Goal: Task Accomplishment & Management: Use online tool/utility

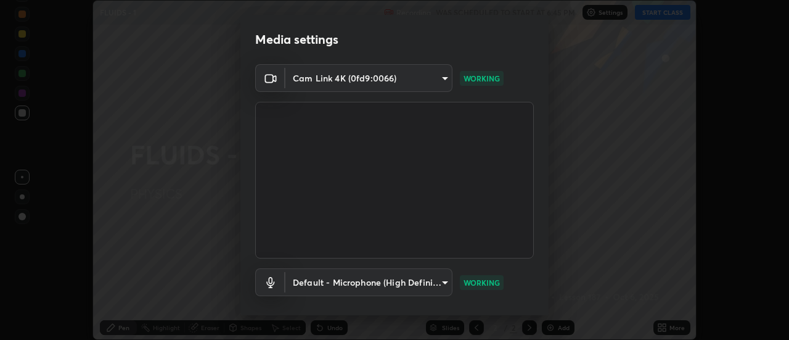
scroll to position [65, 0]
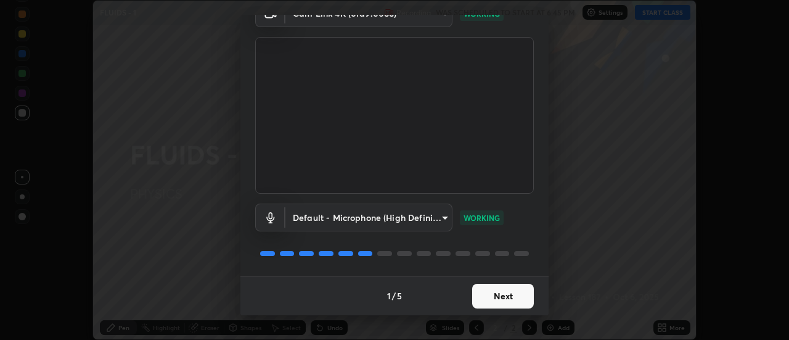
click at [476, 298] on button "Next" at bounding box center [503, 296] width 62 height 25
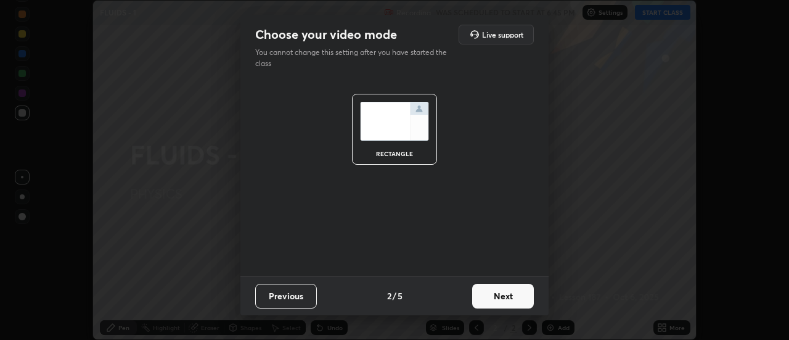
scroll to position [0, 0]
click at [495, 295] on button "Next" at bounding box center [503, 296] width 62 height 25
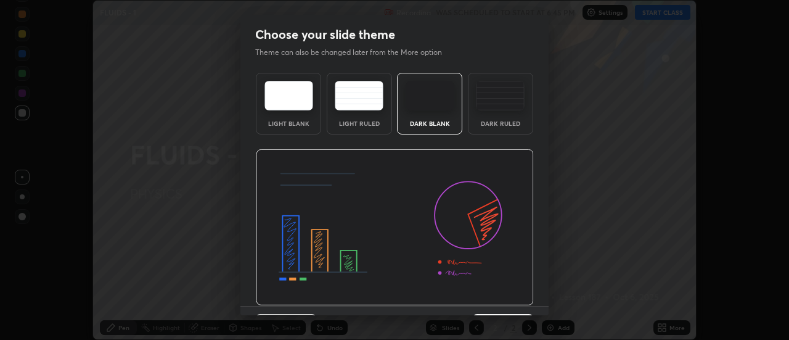
scroll to position [30, 0]
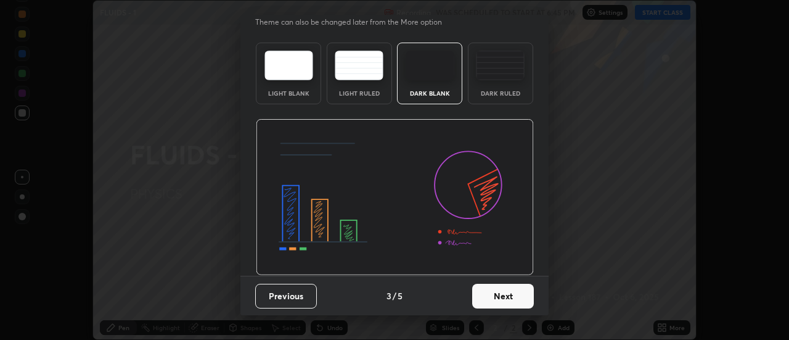
click at [497, 297] on button "Next" at bounding box center [503, 296] width 62 height 25
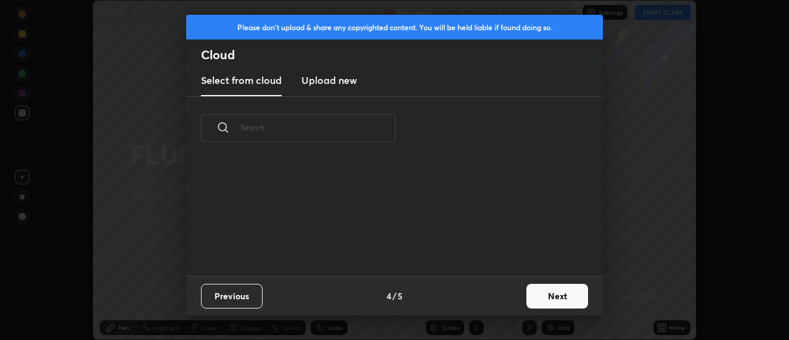
scroll to position [0, 0]
click at [533, 292] on button "Next" at bounding box center [557, 296] width 62 height 25
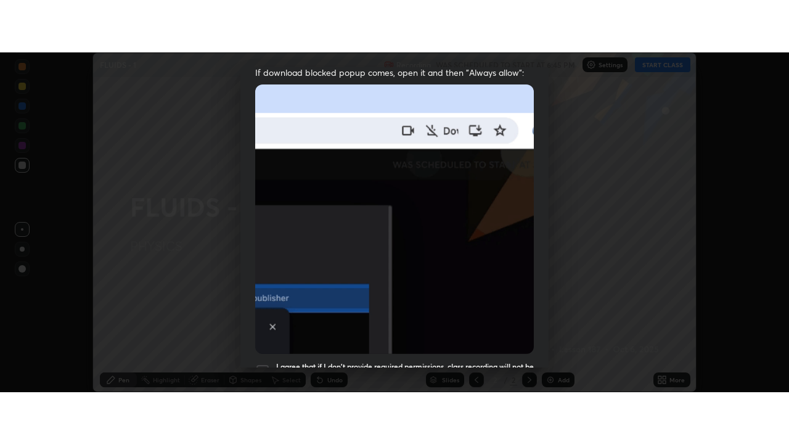
scroll to position [316, 0]
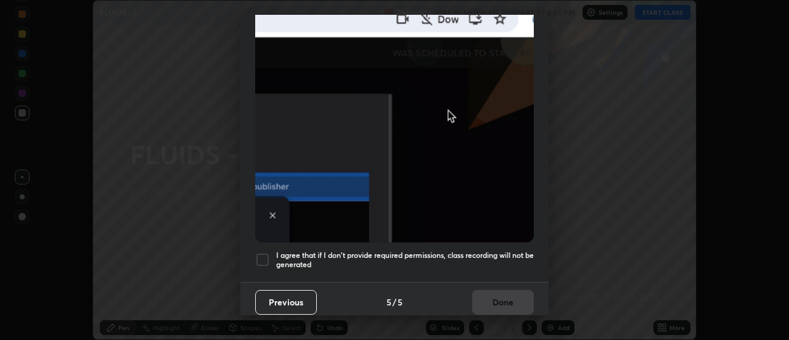
click at [264, 256] on div at bounding box center [262, 259] width 15 height 15
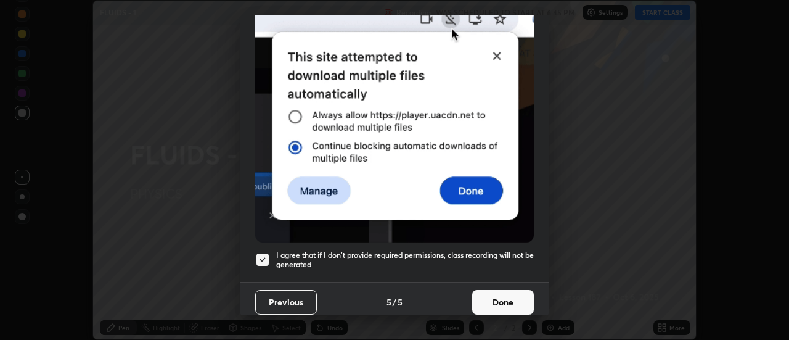
click at [476, 298] on button "Done" at bounding box center [503, 302] width 62 height 25
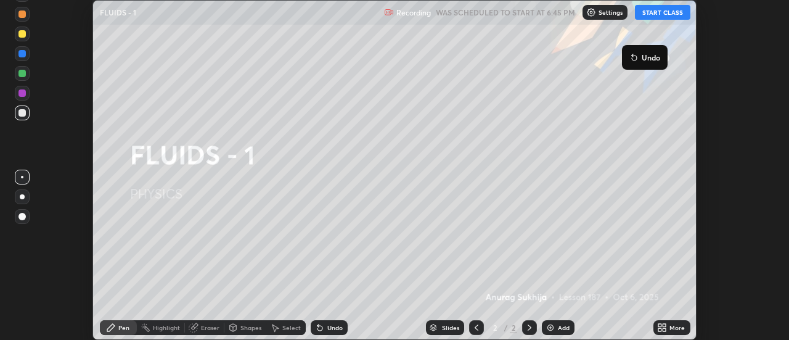
click at [642, 14] on button "START CLASS" at bounding box center [662, 12] width 55 height 15
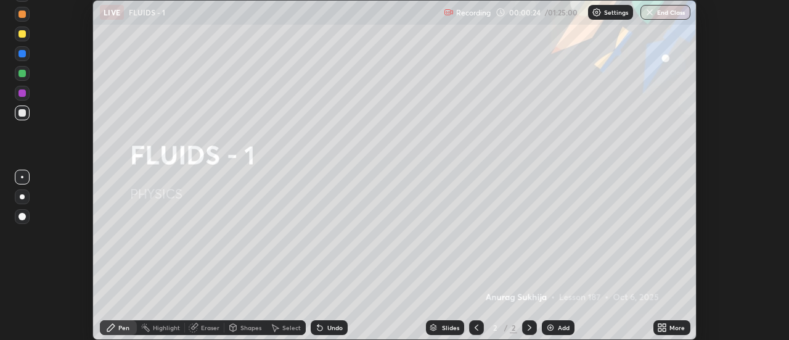
click at [665, 324] on icon at bounding box center [664, 325] width 3 height 3
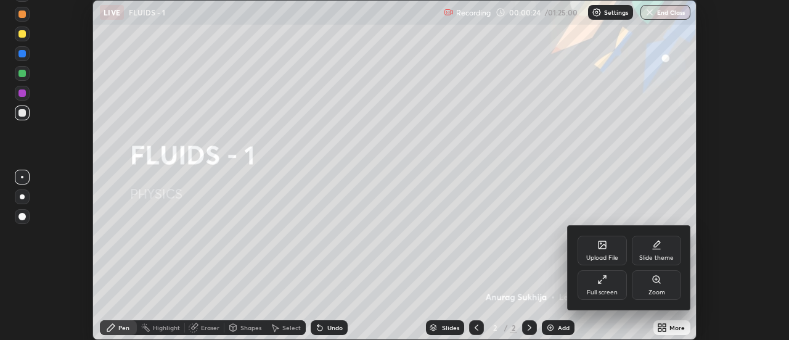
click at [608, 292] on div "Full screen" at bounding box center [602, 292] width 31 height 6
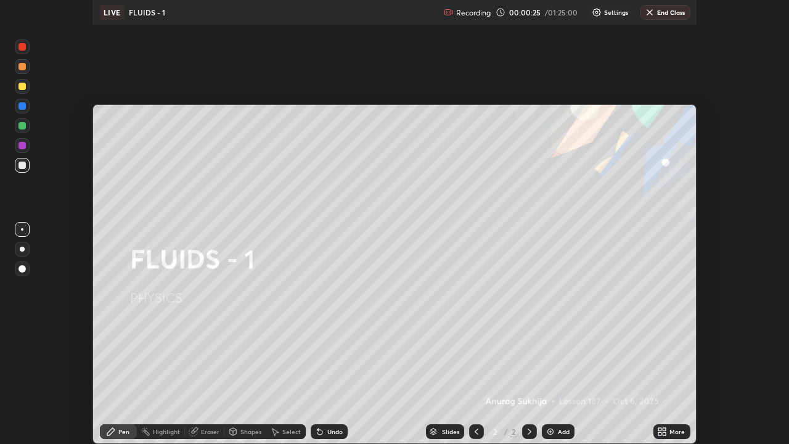
scroll to position [444, 789]
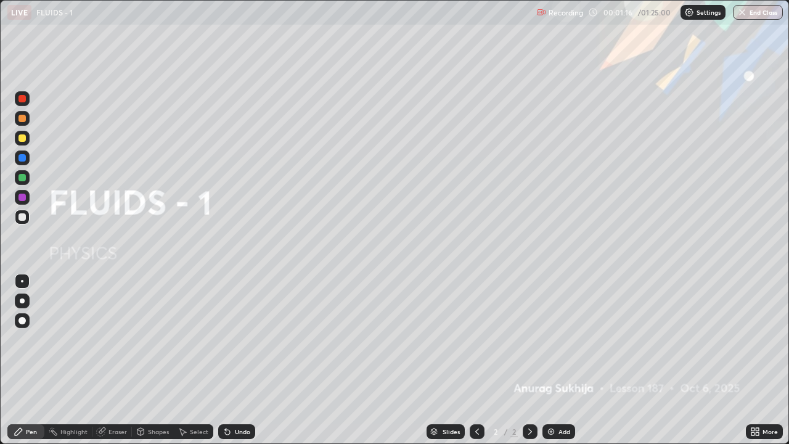
click at [562, 339] on div "Add" at bounding box center [564, 431] width 12 height 6
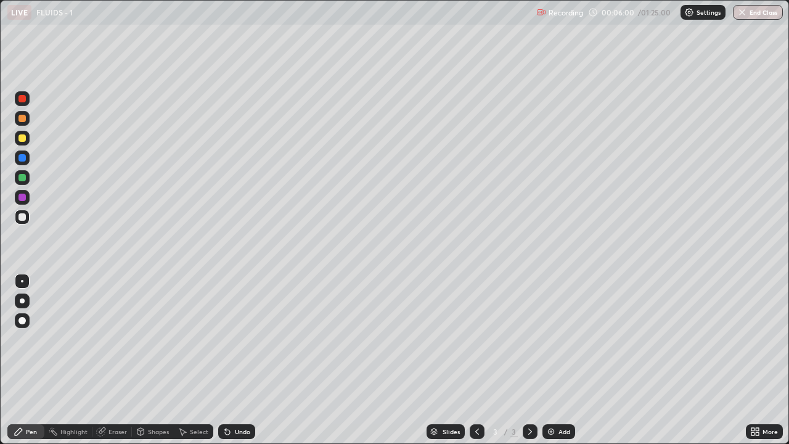
click at [233, 339] on div "Undo" at bounding box center [236, 431] width 37 height 15
click at [231, 339] on div "Undo" at bounding box center [236, 431] width 37 height 15
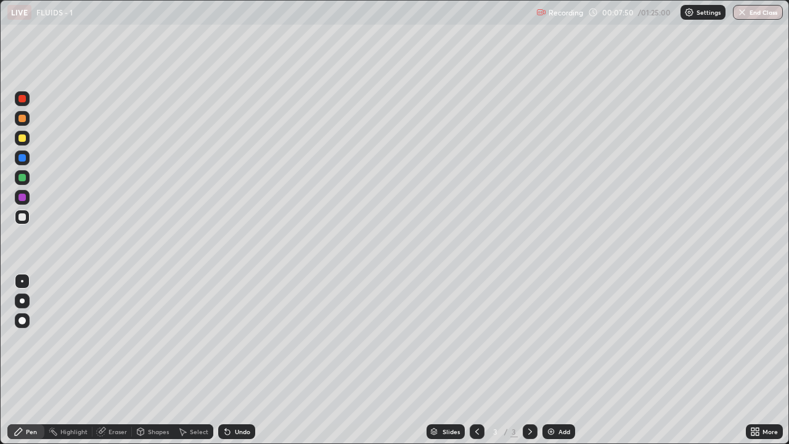
click at [555, 339] on div "Add" at bounding box center [558, 431] width 33 height 15
click at [23, 214] on div at bounding box center [21, 216] width 7 height 7
click at [232, 339] on div "Undo" at bounding box center [236, 431] width 37 height 15
click at [239, 339] on div "Undo" at bounding box center [242, 431] width 15 height 6
click at [232, 339] on div "Undo" at bounding box center [236, 431] width 37 height 15
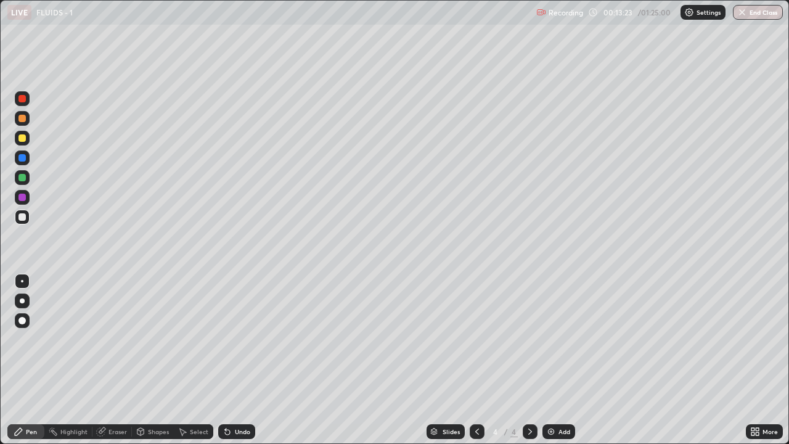
click at [235, 339] on div "Undo" at bounding box center [242, 431] width 15 height 6
click at [554, 339] on img at bounding box center [551, 432] width 10 height 10
click at [22, 216] on div at bounding box center [21, 216] width 7 height 7
click at [235, 339] on div "Undo" at bounding box center [242, 431] width 15 height 6
click at [230, 339] on icon at bounding box center [228, 432] width 10 height 10
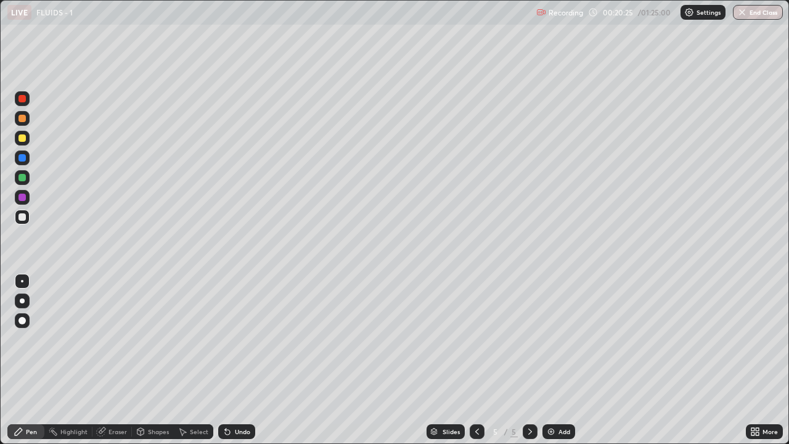
click at [237, 339] on div "Undo" at bounding box center [236, 431] width 37 height 15
click at [235, 339] on div "Undo" at bounding box center [242, 431] width 15 height 6
click at [232, 339] on div "Undo" at bounding box center [236, 431] width 37 height 15
click at [555, 339] on div "Add" at bounding box center [558, 431] width 33 height 15
click at [23, 222] on div at bounding box center [22, 217] width 15 height 15
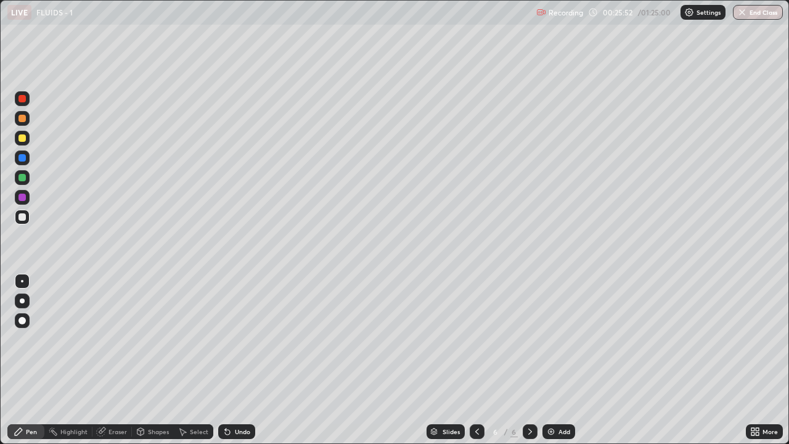
click at [24, 140] on div at bounding box center [21, 137] width 7 height 7
click at [239, 339] on div "Undo" at bounding box center [242, 431] width 15 height 6
click at [235, 339] on div "Undo" at bounding box center [242, 431] width 15 height 6
click at [470, 339] on div at bounding box center [477, 431] width 15 height 15
click at [528, 339] on icon at bounding box center [530, 431] width 4 height 6
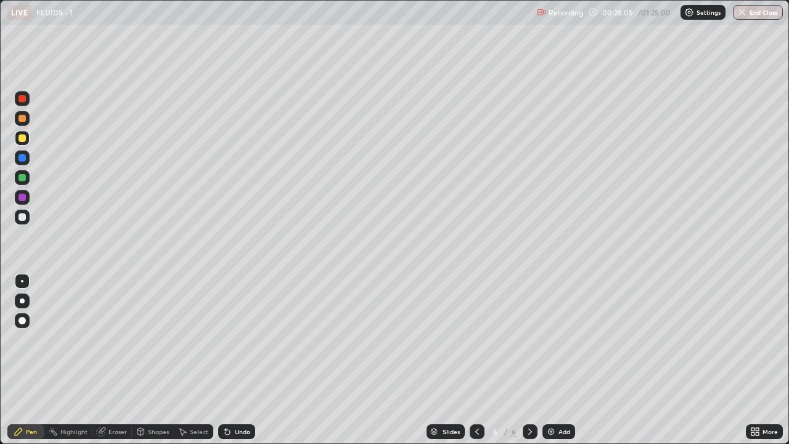
click at [236, 339] on div "Undo" at bounding box center [236, 431] width 37 height 15
click at [555, 339] on div "Add" at bounding box center [558, 431] width 33 height 15
click at [23, 217] on div at bounding box center [21, 216] width 7 height 7
click at [235, 339] on div "Undo" at bounding box center [242, 431] width 15 height 6
click at [237, 339] on div "Undo" at bounding box center [242, 431] width 15 height 6
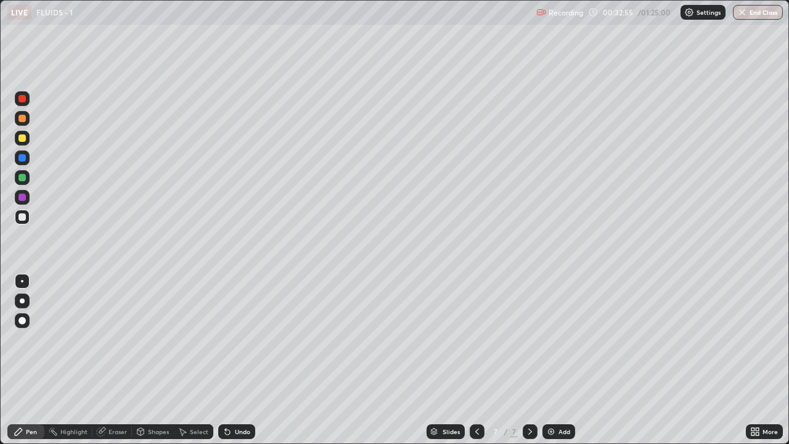
click at [237, 339] on div "Undo" at bounding box center [242, 431] width 15 height 6
click at [235, 339] on div "Undo" at bounding box center [242, 431] width 15 height 6
click at [236, 339] on div "Undo" at bounding box center [242, 431] width 15 height 6
click at [235, 339] on div "Undo" at bounding box center [242, 431] width 15 height 6
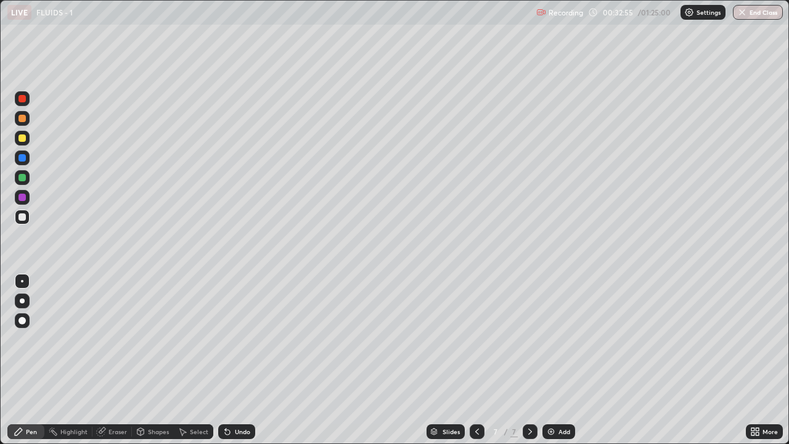
click at [236, 339] on div "Undo" at bounding box center [242, 431] width 15 height 6
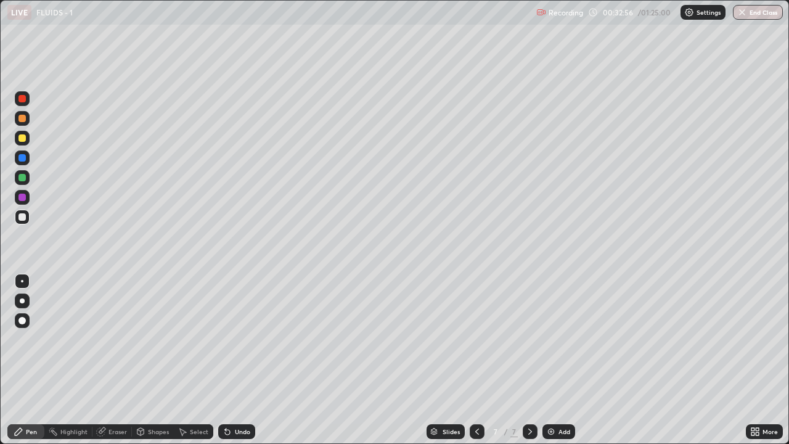
click at [236, 339] on div "Undo" at bounding box center [242, 431] width 15 height 6
click at [235, 339] on div "Undo" at bounding box center [242, 431] width 15 height 6
click at [236, 339] on div "Undo" at bounding box center [242, 431] width 15 height 6
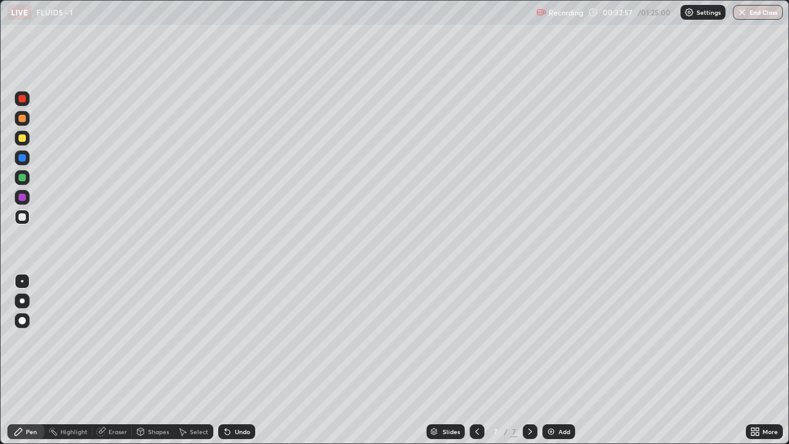
click at [236, 339] on div "Undo" at bounding box center [242, 431] width 15 height 6
click at [237, 339] on div "Undo" at bounding box center [242, 431] width 15 height 6
click at [236, 339] on div "Undo" at bounding box center [242, 431] width 15 height 6
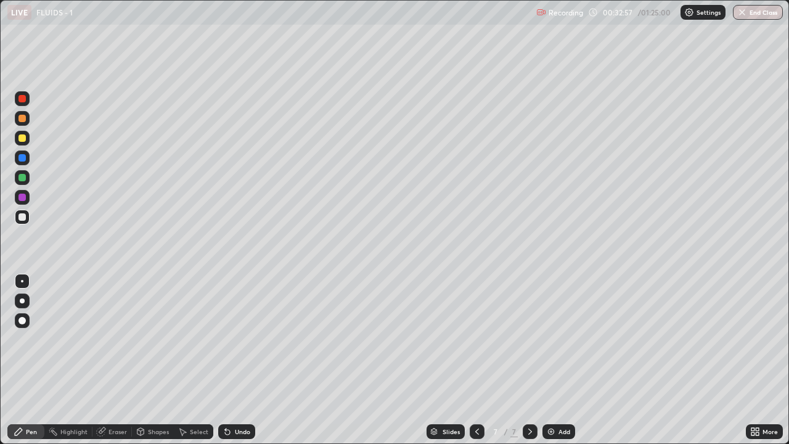
click at [236, 339] on div "Undo" at bounding box center [242, 431] width 15 height 6
click at [237, 339] on div "Undo" at bounding box center [242, 431] width 15 height 6
click at [30, 339] on div "Pen" at bounding box center [31, 431] width 11 height 6
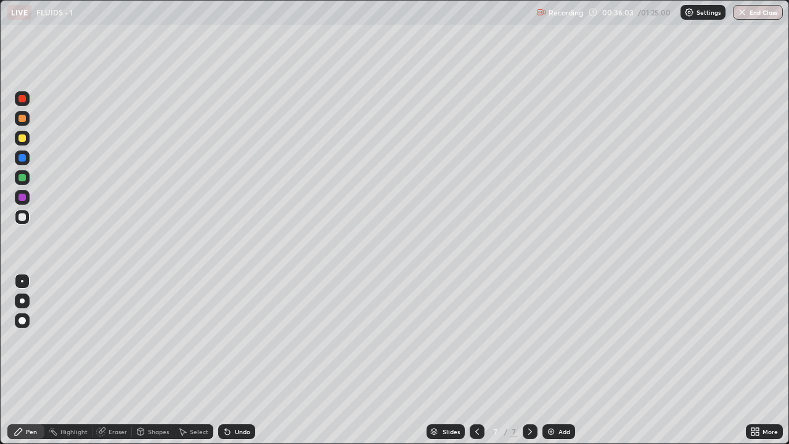
click at [235, 339] on div "Undo" at bounding box center [242, 431] width 15 height 6
click at [232, 339] on div "Undo" at bounding box center [236, 431] width 37 height 15
click at [476, 339] on icon at bounding box center [477, 432] width 10 height 10
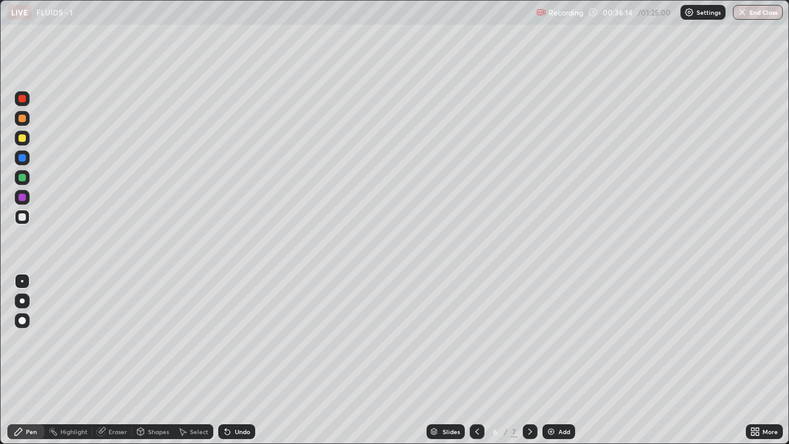
click at [477, 339] on icon at bounding box center [477, 432] width 10 height 10
click at [476, 339] on icon at bounding box center [477, 432] width 10 height 10
click at [529, 339] on icon at bounding box center [530, 432] width 10 height 10
click at [530, 339] on icon at bounding box center [530, 432] width 10 height 10
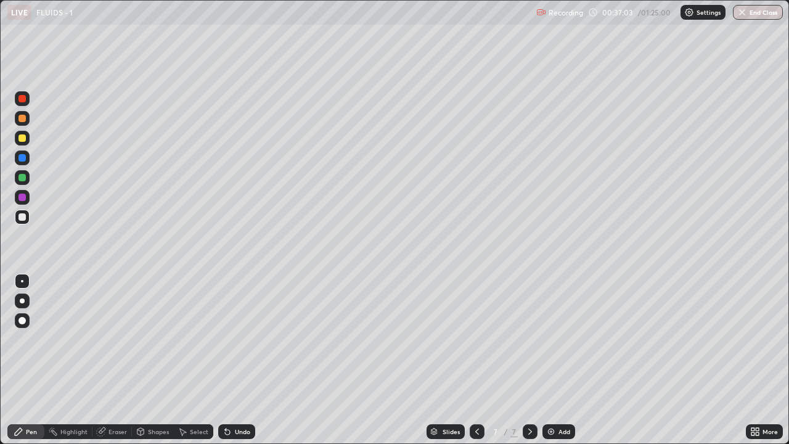
click at [239, 339] on div "Undo" at bounding box center [242, 431] width 15 height 6
click at [240, 339] on div "Undo" at bounding box center [236, 431] width 37 height 15
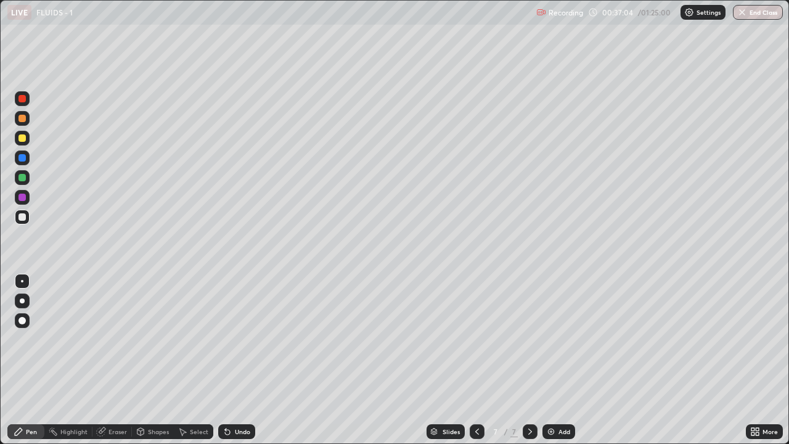
click at [240, 339] on div "Undo" at bounding box center [236, 431] width 37 height 15
click at [241, 339] on div "Undo" at bounding box center [236, 431] width 37 height 15
click at [242, 339] on div "Undo" at bounding box center [236, 431] width 37 height 15
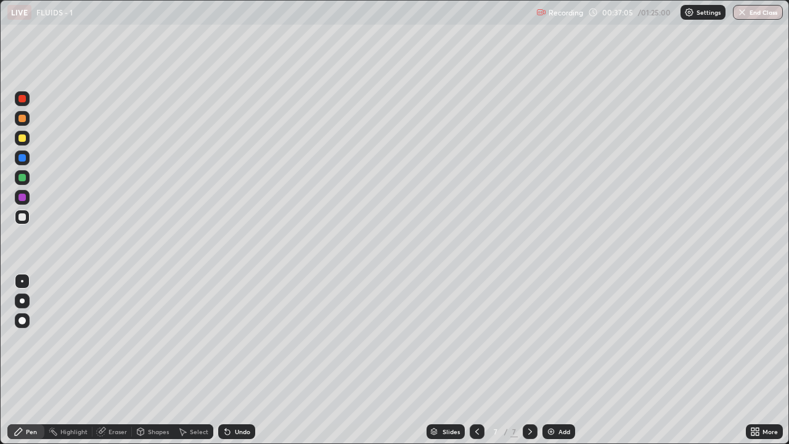
click at [241, 339] on div "Undo" at bounding box center [236, 431] width 37 height 15
click at [242, 339] on div "Undo" at bounding box center [236, 431] width 37 height 15
click at [238, 339] on div "Undo" at bounding box center [236, 431] width 37 height 15
click at [23, 138] on div at bounding box center [21, 137] width 7 height 7
click at [17, 142] on div at bounding box center [22, 138] width 15 height 15
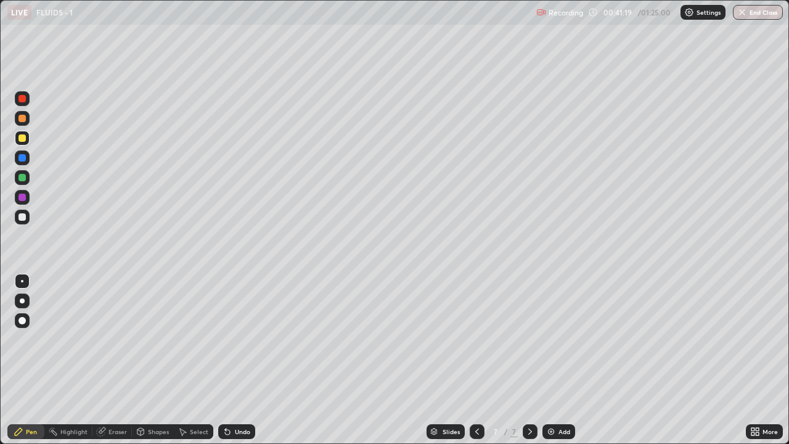
click at [20, 216] on div at bounding box center [21, 216] width 7 height 7
click at [24, 137] on div at bounding box center [21, 137] width 7 height 7
click at [226, 339] on icon at bounding box center [227, 432] width 5 height 5
click at [547, 339] on img at bounding box center [551, 432] width 10 height 10
click at [22, 222] on div at bounding box center [22, 217] width 15 height 15
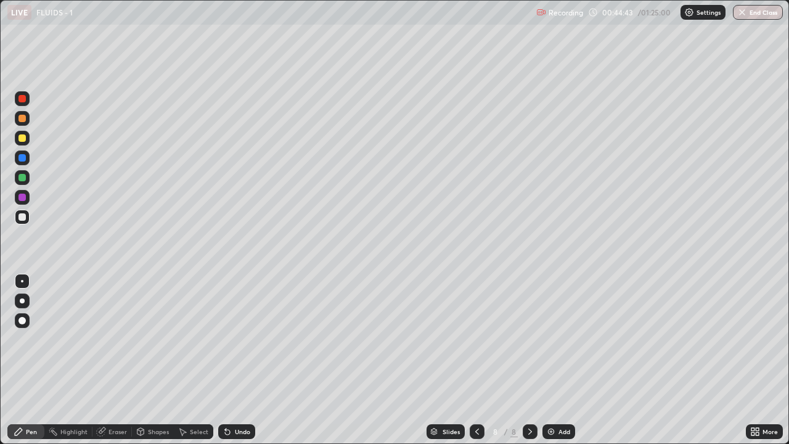
click at [20, 103] on div at bounding box center [22, 98] width 15 height 15
click at [22, 218] on div at bounding box center [21, 216] width 7 height 7
click at [15, 101] on div at bounding box center [22, 98] width 15 height 15
click at [21, 138] on div at bounding box center [21, 137] width 7 height 7
click at [115, 339] on div "Eraser" at bounding box center [117, 431] width 18 height 6
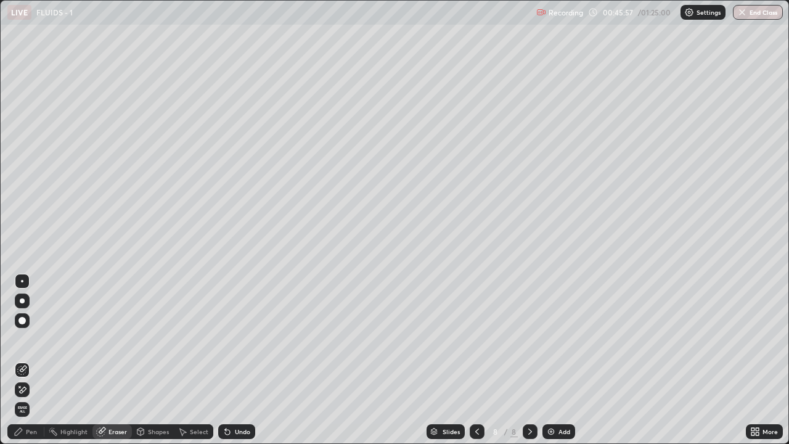
click at [25, 339] on div "Pen" at bounding box center [25, 431] width 37 height 15
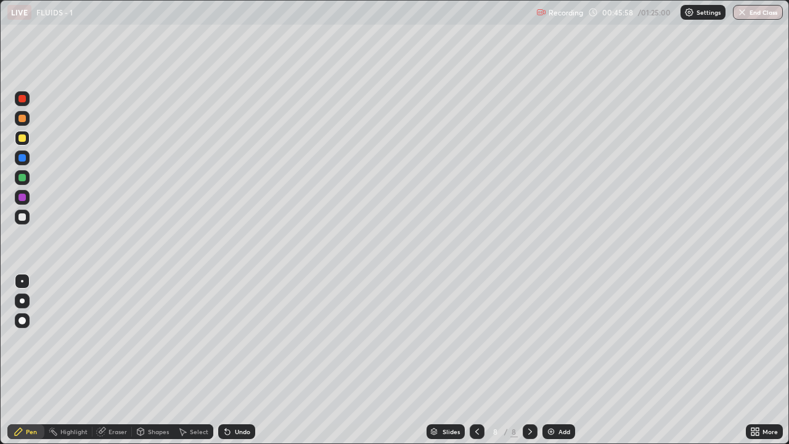
click at [22, 99] on div at bounding box center [21, 98] width 7 height 7
click at [22, 137] on div at bounding box center [21, 137] width 7 height 7
click at [23, 216] on div at bounding box center [21, 216] width 7 height 7
click at [20, 102] on div at bounding box center [21, 98] width 7 height 7
click at [23, 217] on div at bounding box center [21, 216] width 7 height 7
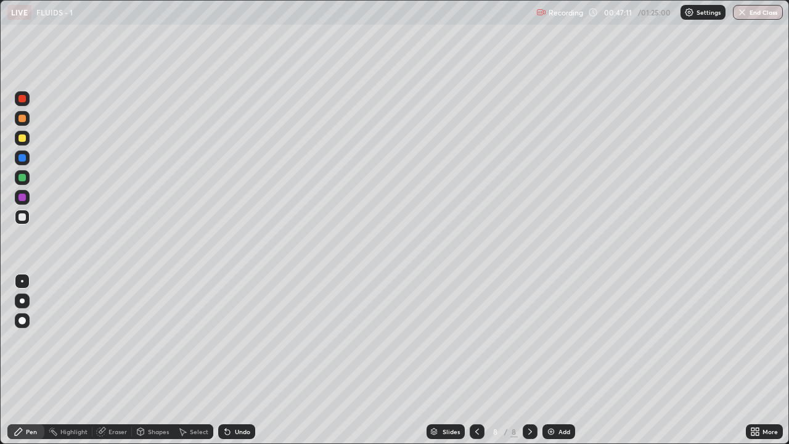
click at [235, 339] on div "Undo" at bounding box center [242, 431] width 15 height 6
click at [232, 339] on div "Undo" at bounding box center [236, 431] width 37 height 15
click at [25, 216] on div at bounding box center [21, 216] width 7 height 7
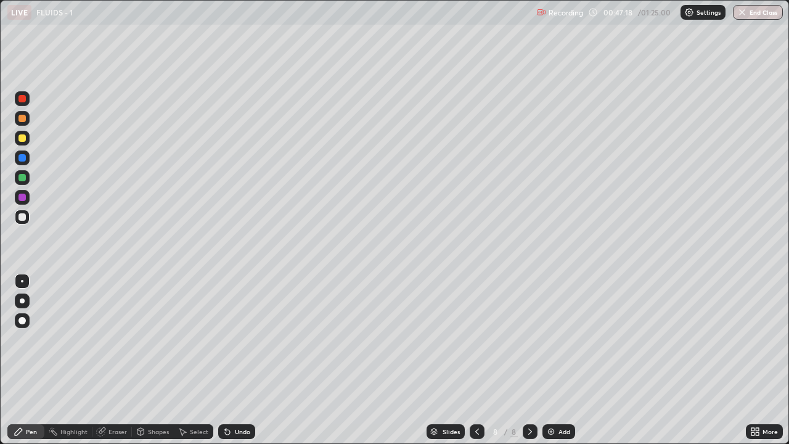
click at [25, 135] on div at bounding box center [21, 137] width 7 height 7
click at [20, 101] on div at bounding box center [21, 98] width 7 height 7
click at [22, 216] on div at bounding box center [21, 216] width 7 height 7
click at [20, 100] on div at bounding box center [21, 98] width 7 height 7
click at [22, 218] on div at bounding box center [21, 216] width 7 height 7
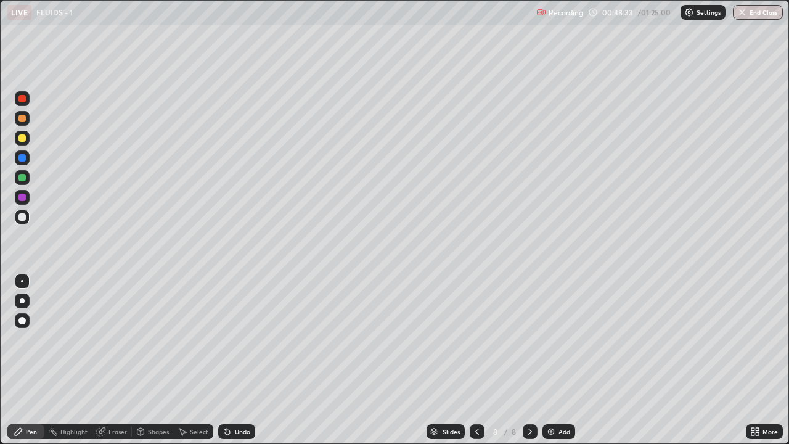
click at [235, 339] on div "Undo" at bounding box center [242, 431] width 15 height 6
click at [237, 339] on div "Undo" at bounding box center [242, 431] width 15 height 6
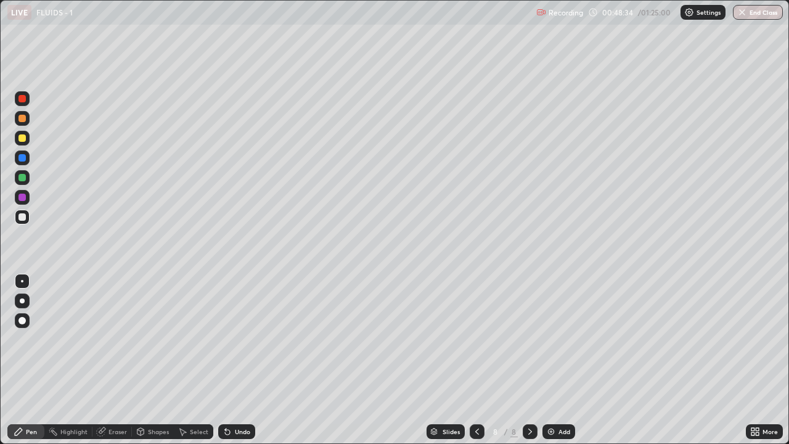
click at [235, 339] on div "Undo" at bounding box center [242, 431] width 15 height 6
click at [236, 339] on div "Undo" at bounding box center [242, 431] width 15 height 6
click at [235, 339] on div "Undo" at bounding box center [242, 431] width 15 height 6
click at [236, 339] on div "Undo" at bounding box center [242, 431] width 15 height 6
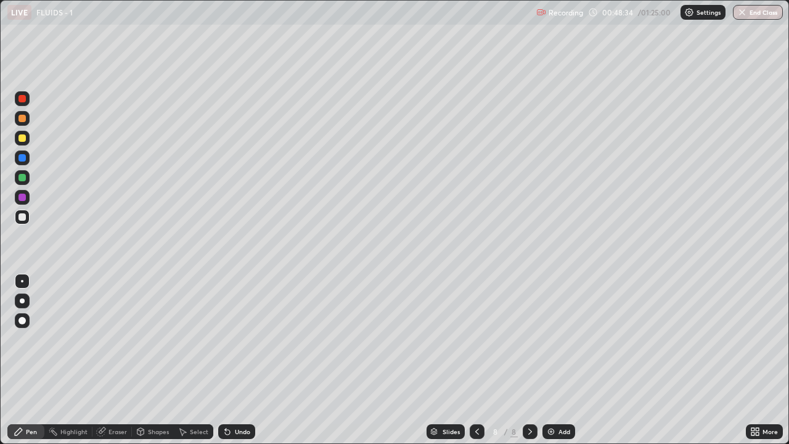
click at [235, 339] on div "Undo" at bounding box center [242, 431] width 15 height 6
click at [237, 339] on div "Undo" at bounding box center [242, 431] width 15 height 6
click at [238, 339] on div "Undo" at bounding box center [242, 431] width 15 height 6
click at [240, 339] on div "Undo" at bounding box center [242, 431] width 15 height 6
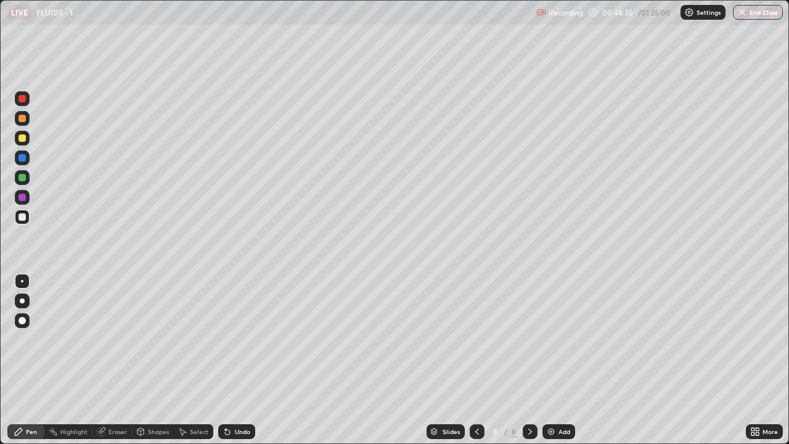
click at [240, 339] on div "Undo" at bounding box center [242, 431] width 15 height 6
click at [241, 339] on div "Undo" at bounding box center [242, 431] width 15 height 6
click at [478, 339] on icon at bounding box center [477, 432] width 10 height 10
click at [481, 339] on div at bounding box center [477, 431] width 15 height 15
click at [523, 339] on div at bounding box center [530, 431] width 15 height 15
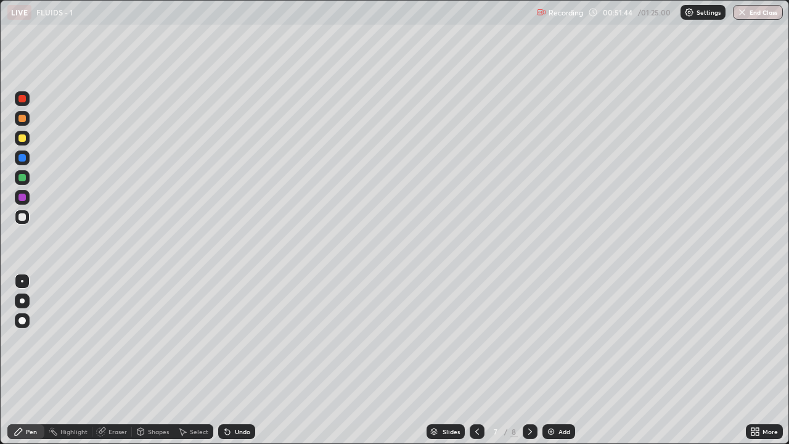
click at [528, 339] on icon at bounding box center [530, 432] width 10 height 10
click at [21, 137] on div at bounding box center [21, 137] width 7 height 7
click at [225, 339] on icon at bounding box center [225, 428] width 1 height 1
click at [549, 339] on img at bounding box center [551, 432] width 10 height 10
click at [476, 339] on icon at bounding box center [477, 432] width 10 height 10
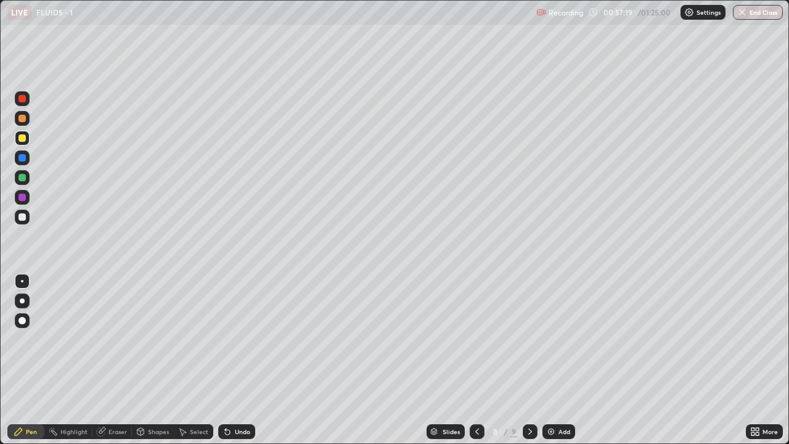
click at [195, 339] on div "Select" at bounding box center [199, 431] width 18 height 6
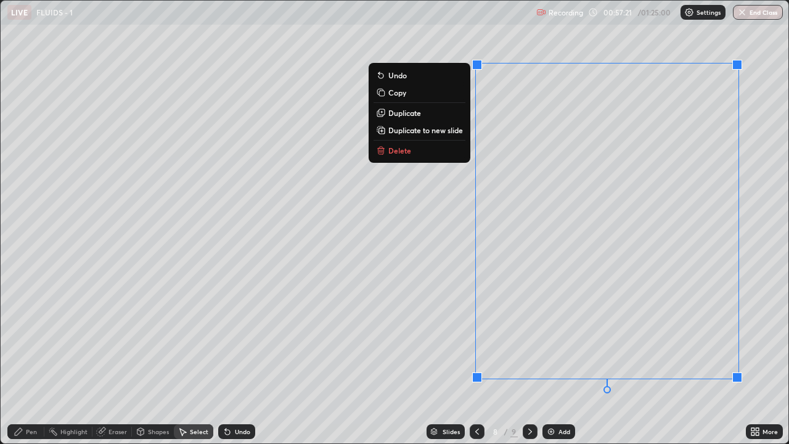
click at [449, 152] on button "Delete" at bounding box center [420, 150] width 92 height 15
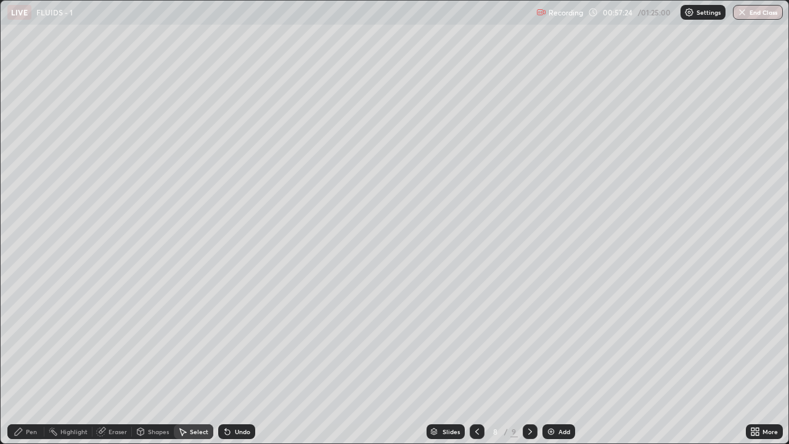
click at [35, 339] on div "Pen" at bounding box center [31, 431] width 11 height 6
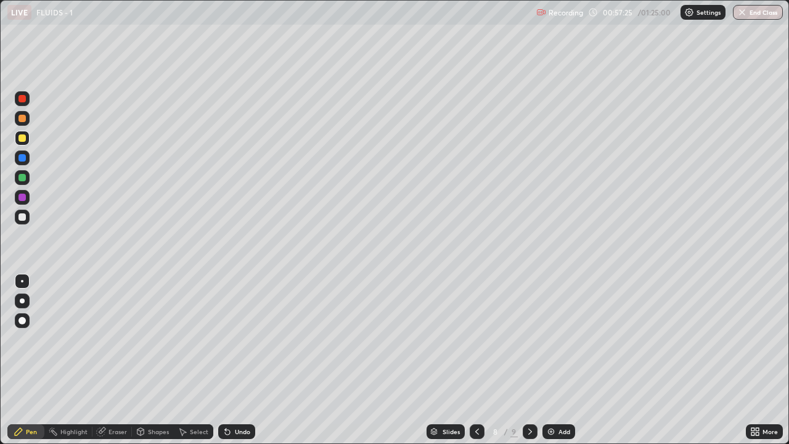
click at [28, 134] on div at bounding box center [22, 138] width 15 height 15
click at [232, 339] on div "Undo" at bounding box center [236, 431] width 37 height 15
click at [235, 339] on div "Undo" at bounding box center [242, 431] width 15 height 6
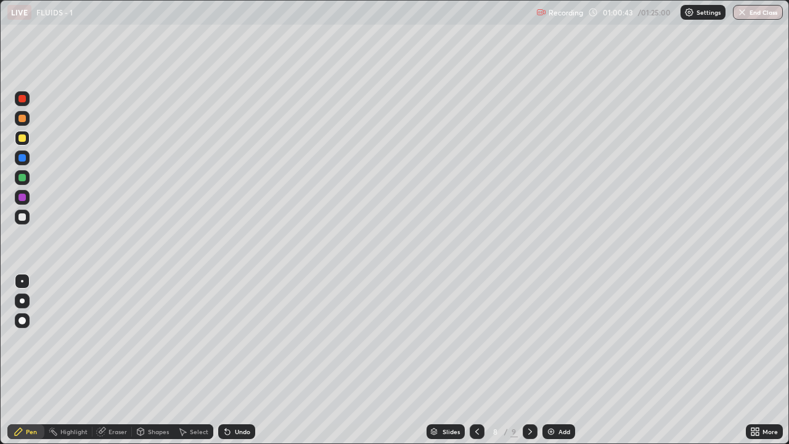
click at [235, 339] on div "Undo" at bounding box center [242, 431] width 15 height 6
click at [245, 339] on div "Undo" at bounding box center [242, 431] width 15 height 6
click at [245, 339] on div "Undo" at bounding box center [236, 431] width 37 height 15
click at [232, 339] on div "Undo" at bounding box center [236, 431] width 37 height 15
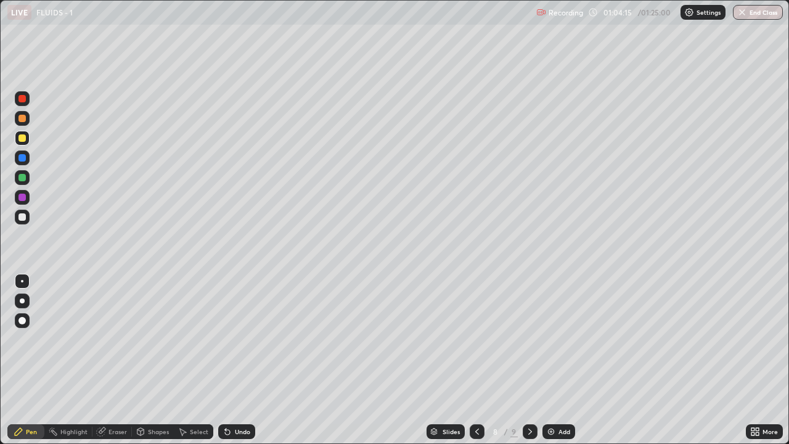
click at [233, 339] on div "Undo" at bounding box center [236, 431] width 37 height 15
click at [235, 339] on div "Undo" at bounding box center [242, 431] width 15 height 6
click at [234, 339] on div "Undo" at bounding box center [236, 431] width 37 height 15
click at [558, 339] on div "Add" at bounding box center [564, 431] width 12 height 6
click at [22, 218] on div at bounding box center [21, 216] width 7 height 7
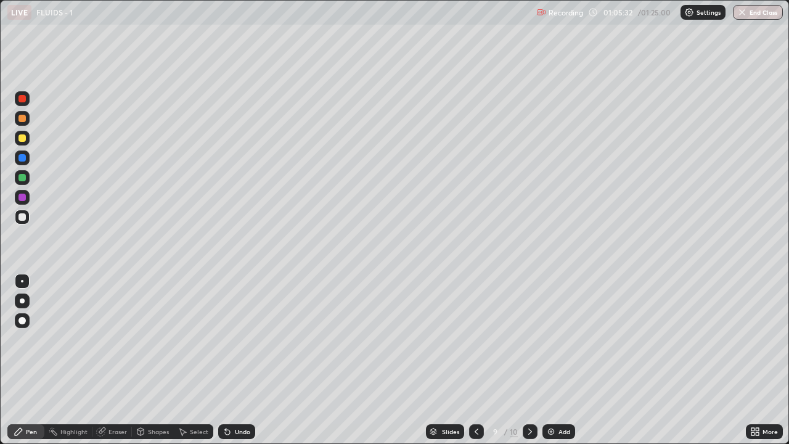
click at [240, 339] on div "Undo" at bounding box center [236, 431] width 37 height 15
click at [241, 339] on div "Undo" at bounding box center [242, 431] width 15 height 6
click at [22, 139] on div at bounding box center [21, 137] width 7 height 7
click at [237, 339] on div "Undo" at bounding box center [242, 431] width 15 height 6
click at [239, 339] on div "Undo" at bounding box center [242, 431] width 15 height 6
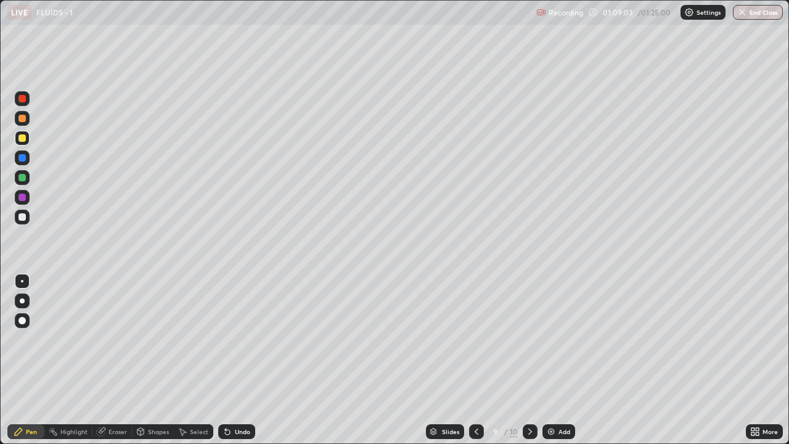
click at [239, 339] on div "Undo" at bounding box center [242, 431] width 15 height 6
click at [238, 339] on div "Undo" at bounding box center [236, 431] width 37 height 15
click at [565, 339] on div "Add" at bounding box center [564, 431] width 12 height 6
click at [27, 139] on div at bounding box center [22, 138] width 15 height 15
click at [20, 136] on div at bounding box center [21, 137] width 7 height 7
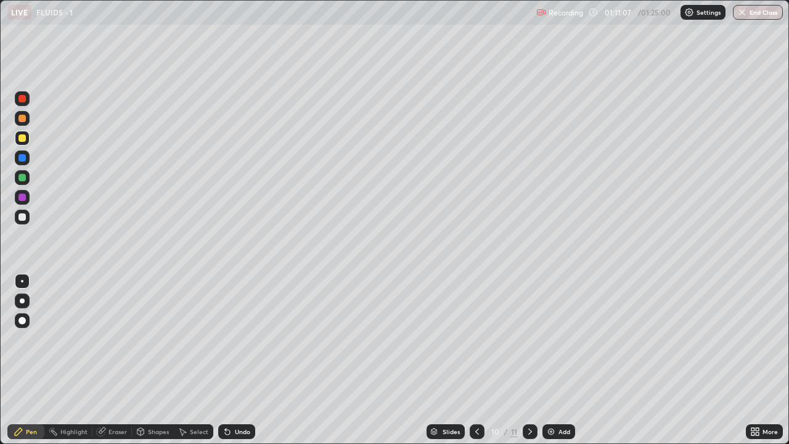
click at [230, 339] on icon at bounding box center [228, 432] width 10 height 10
click at [227, 339] on icon at bounding box center [227, 432] width 5 height 5
click at [239, 339] on div "Undo" at bounding box center [242, 431] width 15 height 6
click at [238, 339] on div "Undo" at bounding box center [242, 431] width 15 height 6
click at [20, 179] on div at bounding box center [21, 177] width 7 height 7
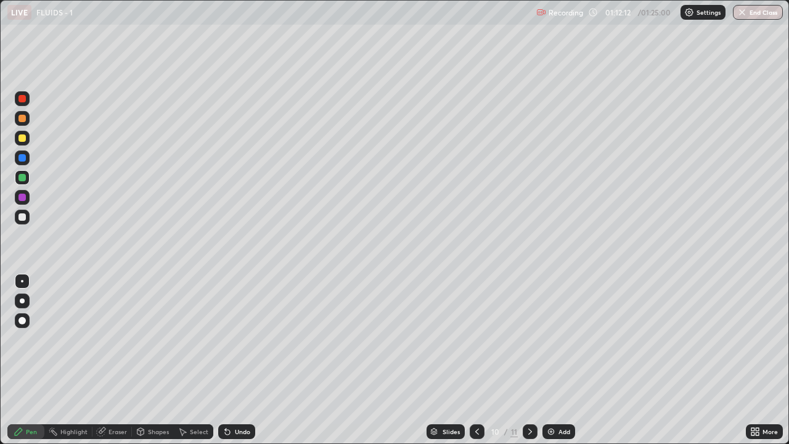
click at [243, 339] on div "Undo" at bounding box center [236, 431] width 37 height 15
click at [558, 339] on div "Add" at bounding box center [558, 431] width 33 height 15
click at [23, 216] on div at bounding box center [21, 216] width 7 height 7
click at [232, 339] on div "Undo" at bounding box center [236, 431] width 37 height 15
click at [235, 339] on div "Undo" at bounding box center [242, 431] width 15 height 6
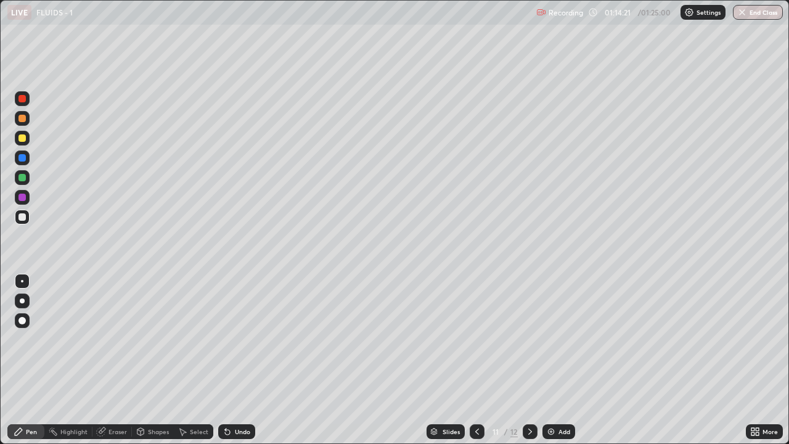
click at [235, 339] on div "Undo" at bounding box center [242, 431] width 15 height 6
click at [556, 339] on div "Add" at bounding box center [558, 431] width 33 height 15
click at [23, 217] on div at bounding box center [21, 216] width 7 height 7
click at [235, 339] on div "Undo" at bounding box center [242, 431] width 15 height 6
click at [237, 339] on div "Undo" at bounding box center [242, 431] width 15 height 6
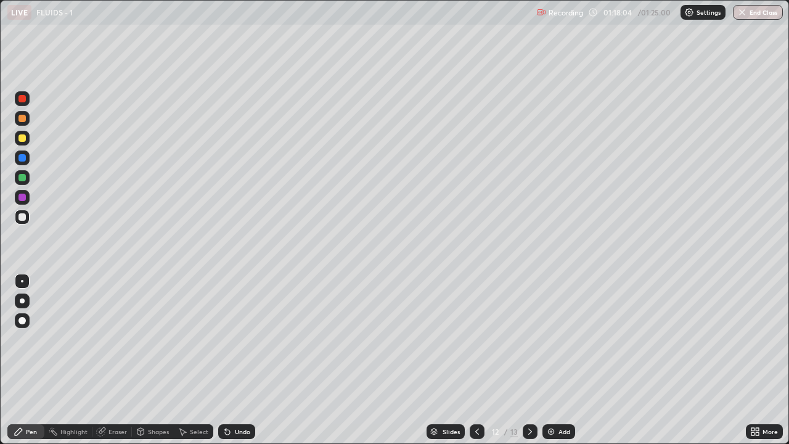
click at [237, 339] on div "Undo" at bounding box center [242, 431] width 15 height 6
click at [238, 339] on div "Undo" at bounding box center [242, 431] width 15 height 6
click at [476, 339] on icon at bounding box center [477, 432] width 10 height 10
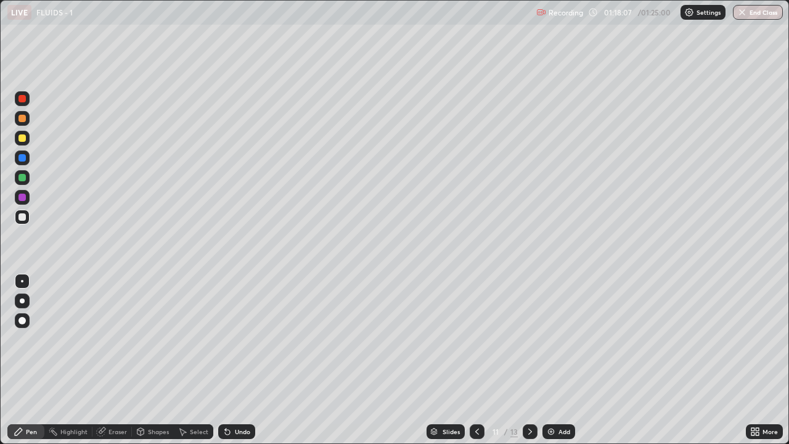
click at [476, 339] on icon at bounding box center [477, 432] width 10 height 10
click at [482, 339] on div at bounding box center [477, 431] width 15 height 15
click at [530, 339] on icon at bounding box center [530, 432] width 10 height 10
click at [529, 339] on icon at bounding box center [530, 432] width 10 height 10
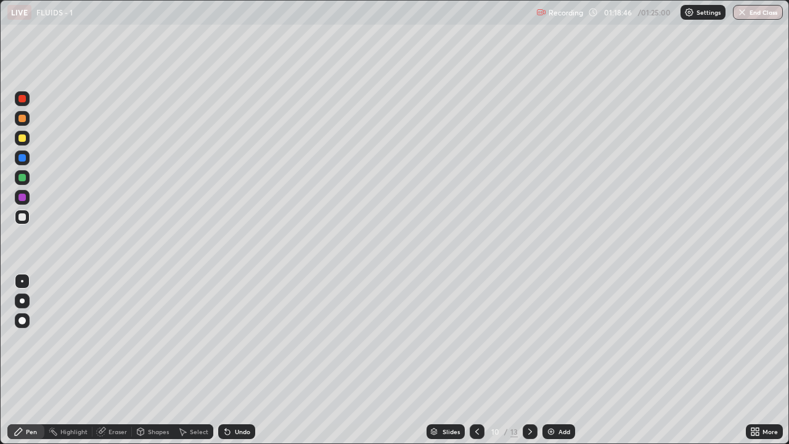
click at [529, 339] on icon at bounding box center [530, 432] width 10 height 10
click at [476, 339] on icon at bounding box center [477, 432] width 10 height 10
click at [243, 339] on div "Undo" at bounding box center [236, 431] width 37 height 15
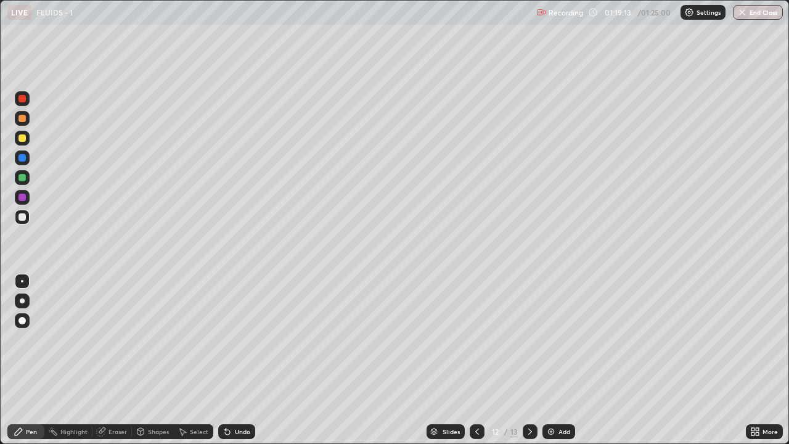
click at [241, 339] on div "Undo" at bounding box center [242, 431] width 15 height 6
click at [237, 339] on div "Undo" at bounding box center [242, 431] width 15 height 6
click at [475, 339] on div at bounding box center [477, 431] width 15 height 15
click at [476, 339] on icon at bounding box center [477, 432] width 10 height 10
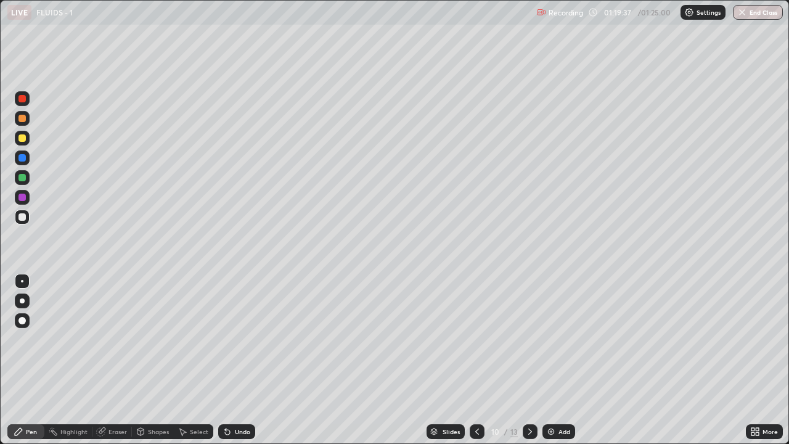
click at [476, 339] on div at bounding box center [477, 431] width 15 height 15
click at [480, 339] on div at bounding box center [477, 431] width 15 height 15
click at [232, 339] on div "Undo" at bounding box center [236, 431] width 37 height 15
click at [231, 339] on div "Undo" at bounding box center [236, 431] width 37 height 15
click at [528, 339] on icon at bounding box center [530, 432] width 10 height 10
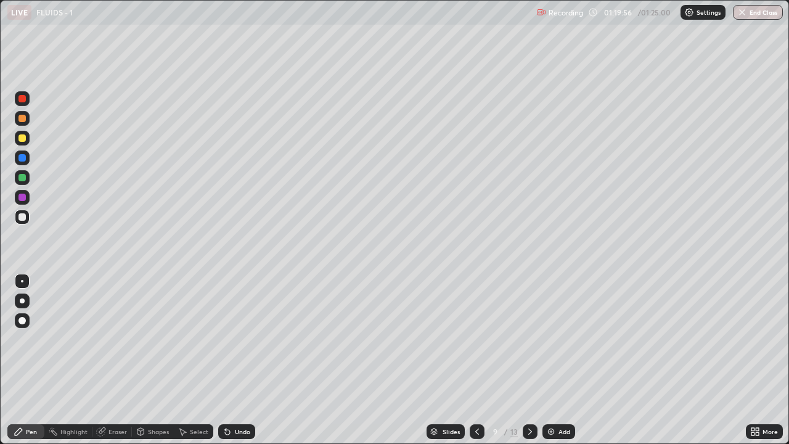
click at [529, 339] on icon at bounding box center [530, 432] width 10 height 10
click at [535, 339] on div at bounding box center [530, 431] width 15 height 15
click at [475, 339] on icon at bounding box center [477, 432] width 10 height 10
click at [480, 339] on icon at bounding box center [477, 432] width 10 height 10
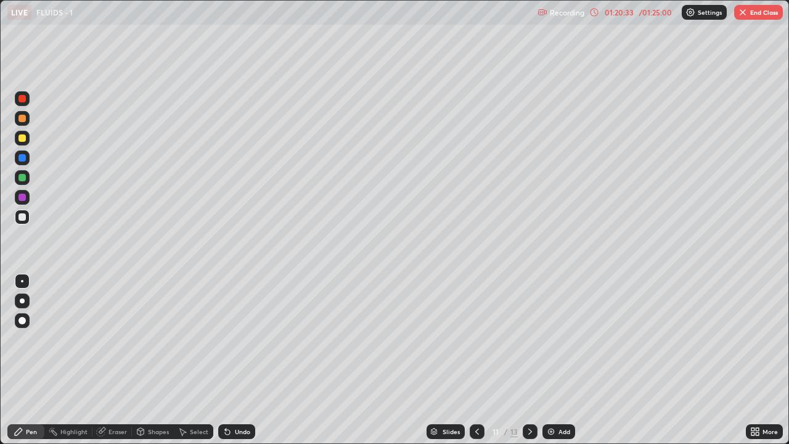
click at [483, 339] on div at bounding box center [477, 431] width 15 height 25
click at [476, 339] on icon at bounding box center [477, 432] width 10 height 10
click at [528, 339] on icon at bounding box center [530, 432] width 10 height 10
click at [529, 339] on icon at bounding box center [530, 432] width 10 height 10
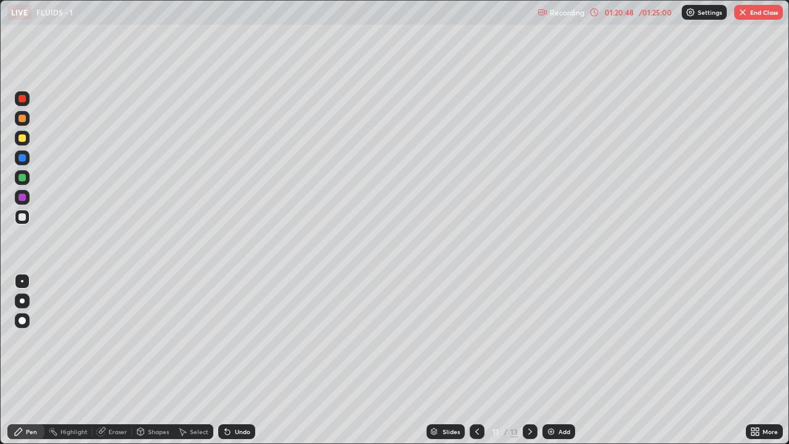
click at [527, 339] on icon at bounding box center [530, 432] width 10 height 10
click at [105, 339] on icon at bounding box center [101, 432] width 10 height 10
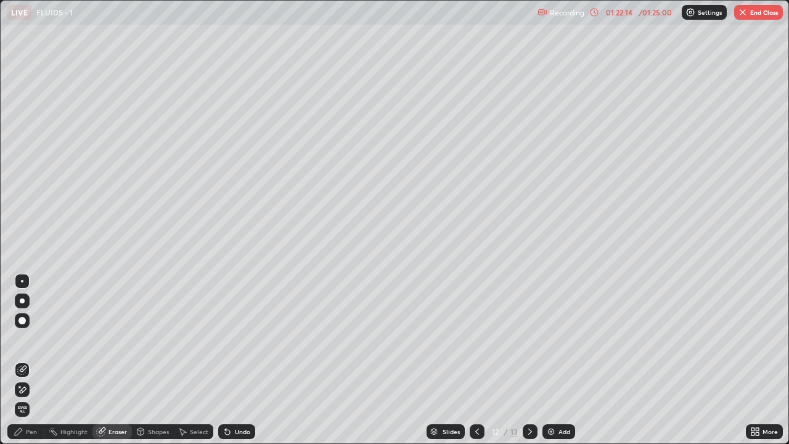
click at [27, 339] on div "Pen" at bounding box center [31, 431] width 11 height 6
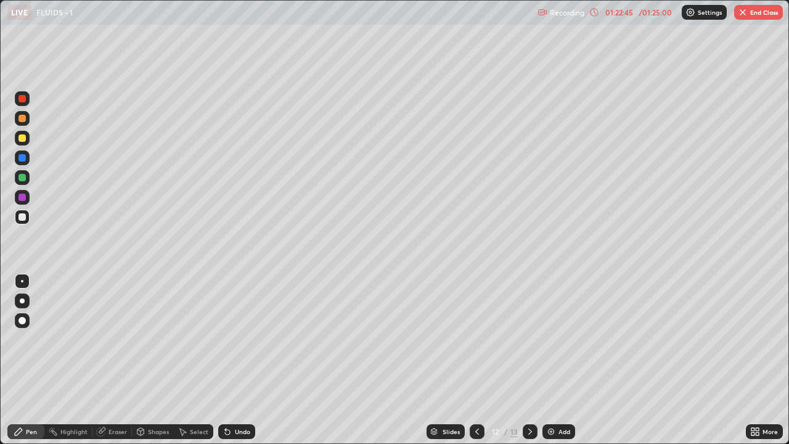
click at [150, 339] on div "Shapes" at bounding box center [153, 431] width 42 height 15
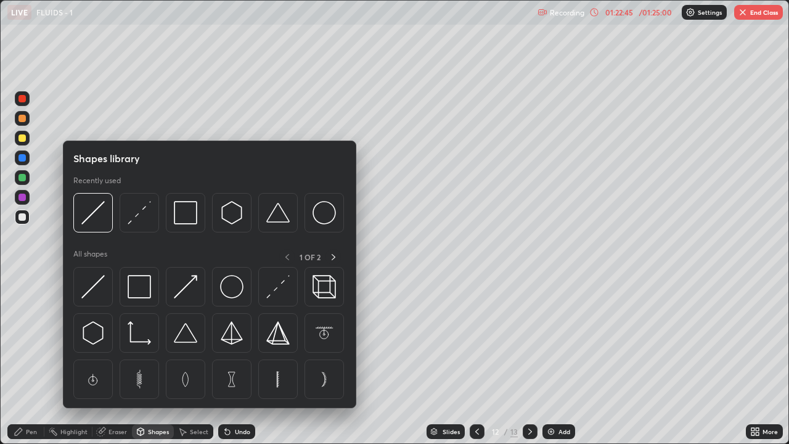
click at [114, 339] on div "Eraser" at bounding box center [117, 431] width 18 height 6
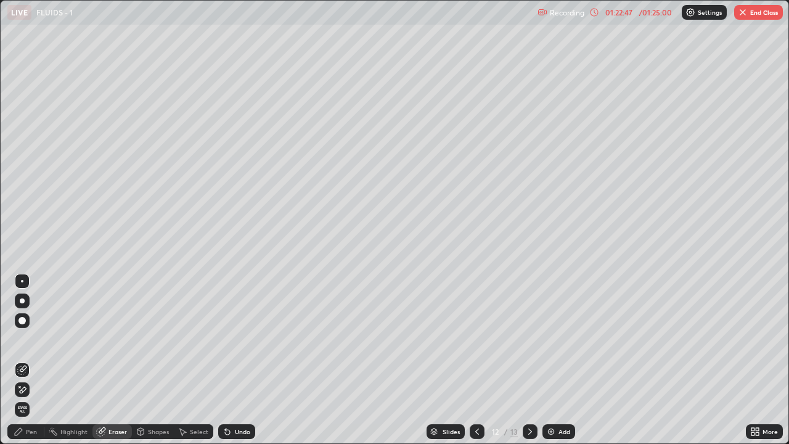
click at [38, 339] on div "Pen" at bounding box center [25, 431] width 37 height 15
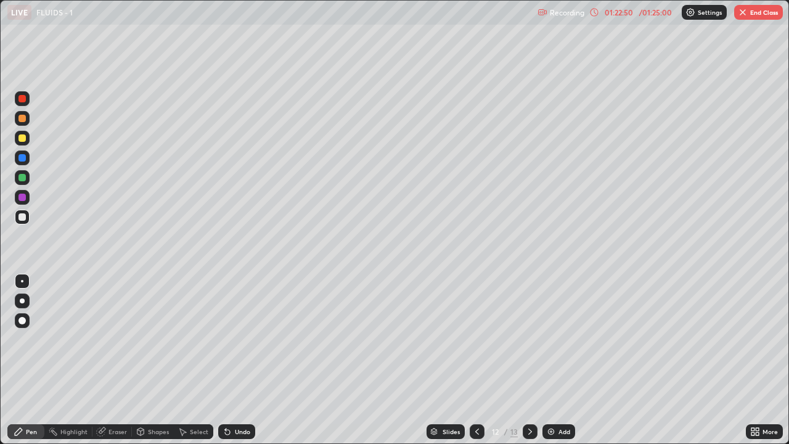
click at [234, 339] on div "Undo" at bounding box center [236, 431] width 37 height 15
click at [232, 339] on div "Undo" at bounding box center [236, 431] width 37 height 15
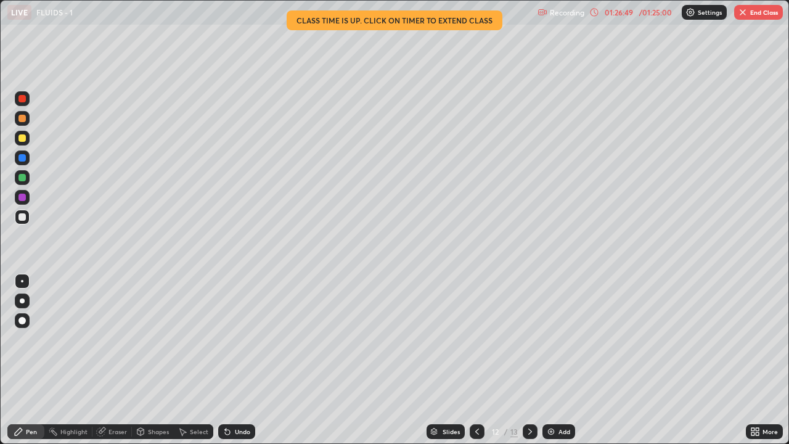
click at [754, 16] on button "End Class" at bounding box center [758, 12] width 49 height 15
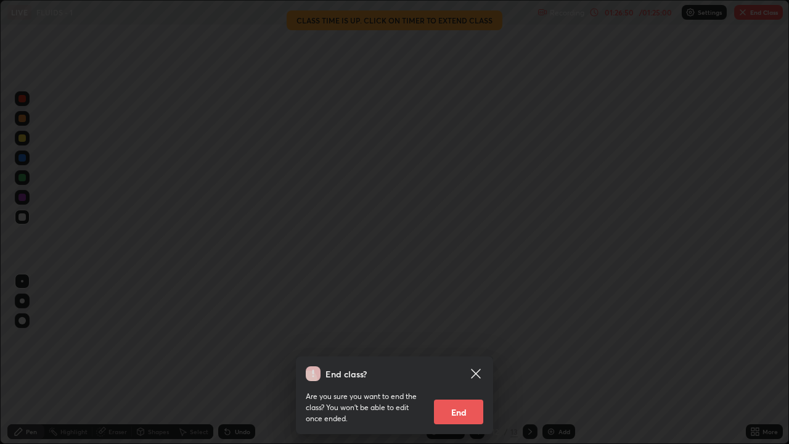
click at [473, 339] on button "End" at bounding box center [458, 411] width 49 height 25
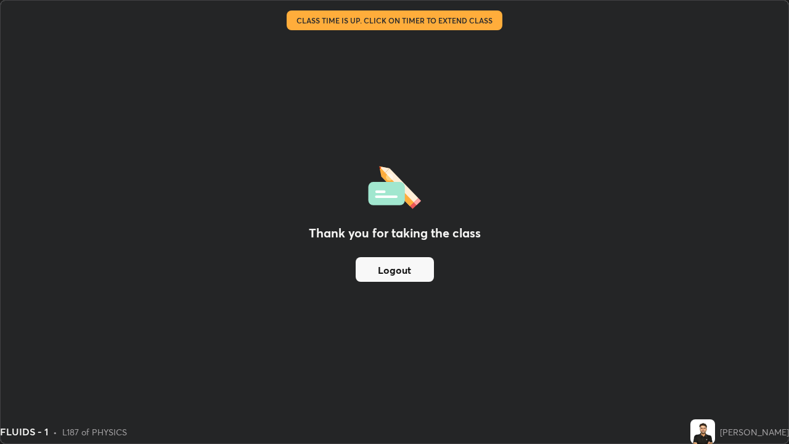
click at [421, 271] on button "Logout" at bounding box center [395, 269] width 78 height 25
click at [417, 270] on button "Logout" at bounding box center [395, 269] width 78 height 25
click at [415, 272] on button "Logout" at bounding box center [395, 269] width 78 height 25
click at [417, 269] on button "Logout" at bounding box center [395, 269] width 78 height 25
click at [419, 271] on button "Logout" at bounding box center [395, 269] width 78 height 25
